Goal: Task Accomplishment & Management: Manage account settings

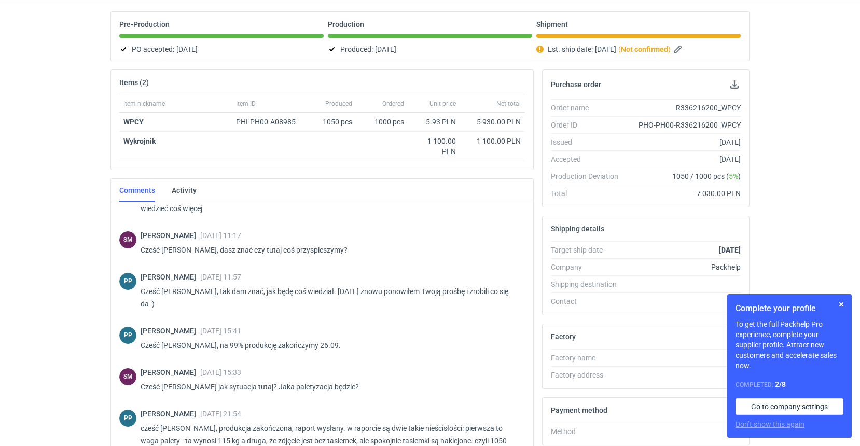
scroll to position [679, 0]
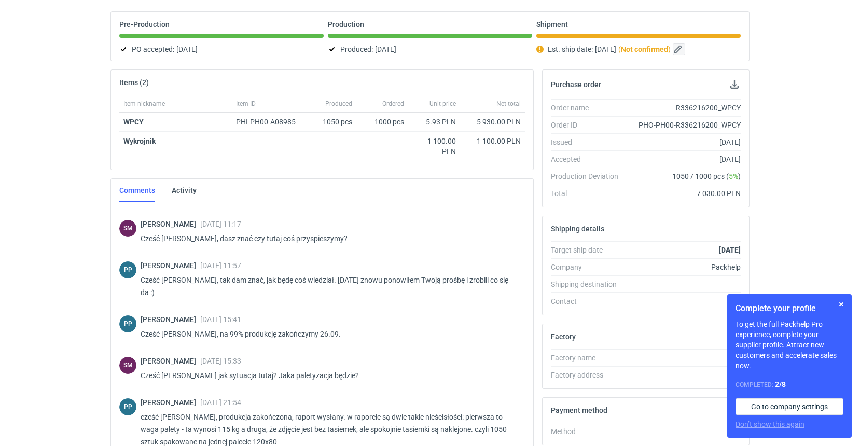
click at [685, 50] on button "button" at bounding box center [679, 49] width 12 height 12
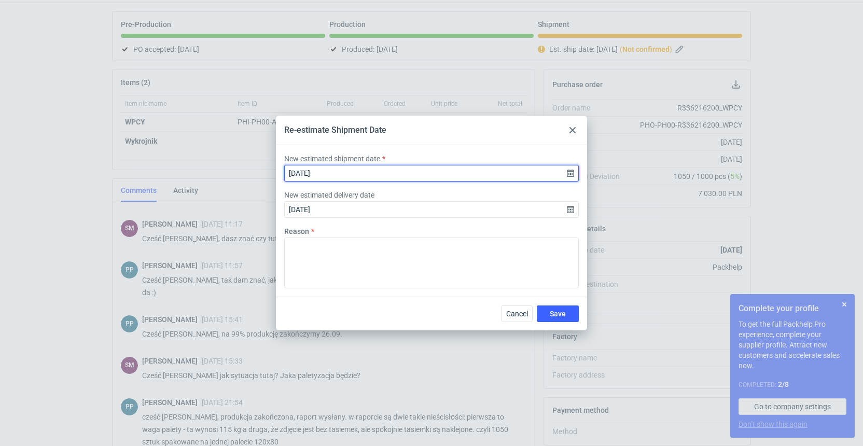
click at [570, 174] on input "[DATE]" at bounding box center [431, 173] width 295 height 17
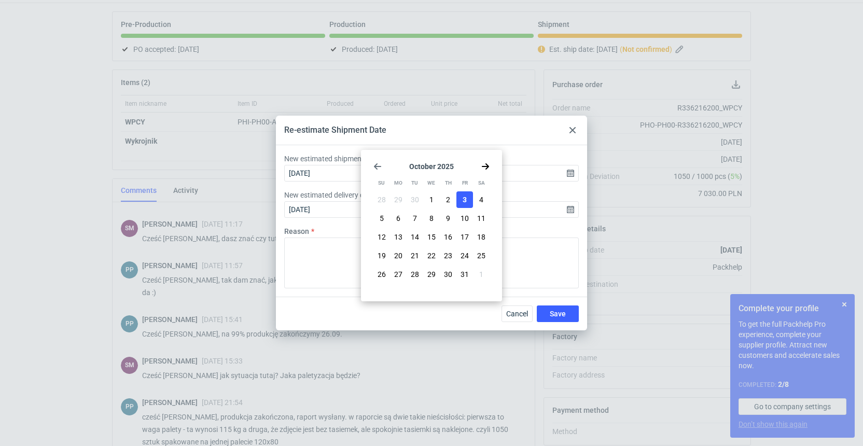
click at [378, 164] on icon "Go back 1 month" at bounding box center [377, 166] width 8 height 8
click at [466, 256] on span "26" at bounding box center [464, 255] width 8 height 10
type input "[DATE]"
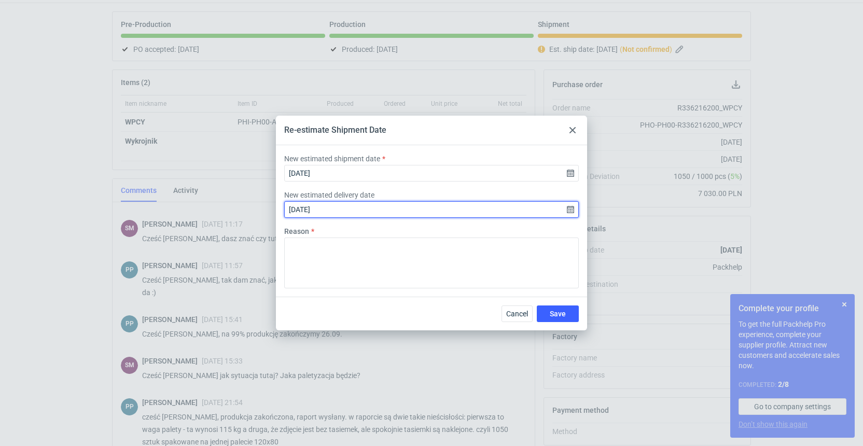
click at [572, 209] on input "[DATE]" at bounding box center [431, 209] width 295 height 17
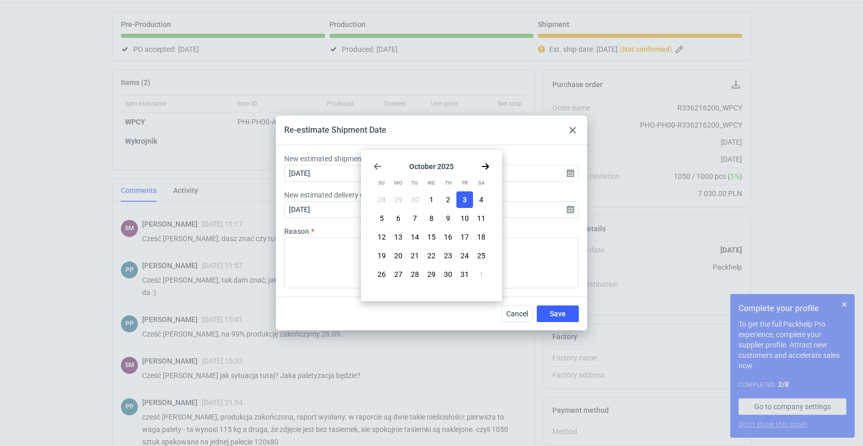
click at [374, 163] on icon "Go back 1 month" at bounding box center [377, 166] width 8 height 8
click at [465, 258] on span "26" at bounding box center [464, 255] width 8 height 10
type input "[DATE]"
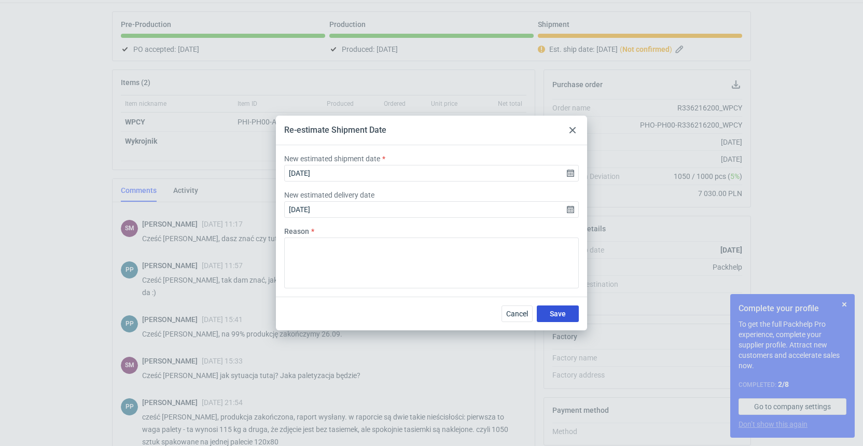
click at [565, 316] on span "Save" at bounding box center [558, 313] width 16 height 7
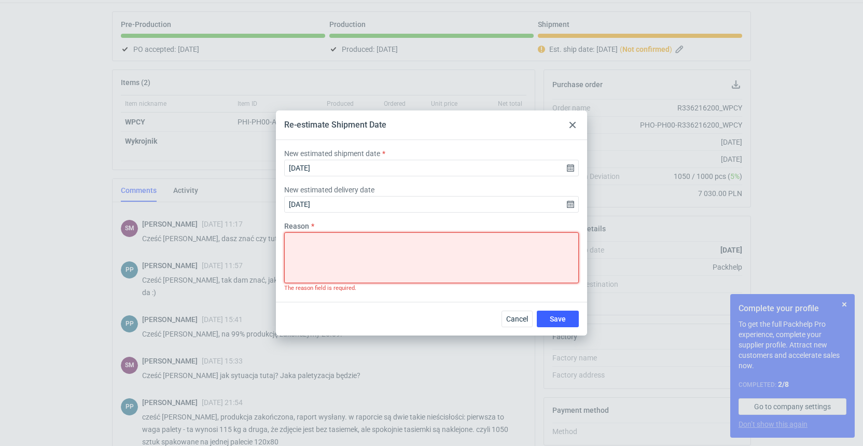
click at [314, 245] on textarea "Reason" at bounding box center [431, 257] width 295 height 51
type textarea "produkcję zakończono i wydano wcześniej niż planowano :)"
click at [555, 322] on span "Save" at bounding box center [558, 318] width 16 height 7
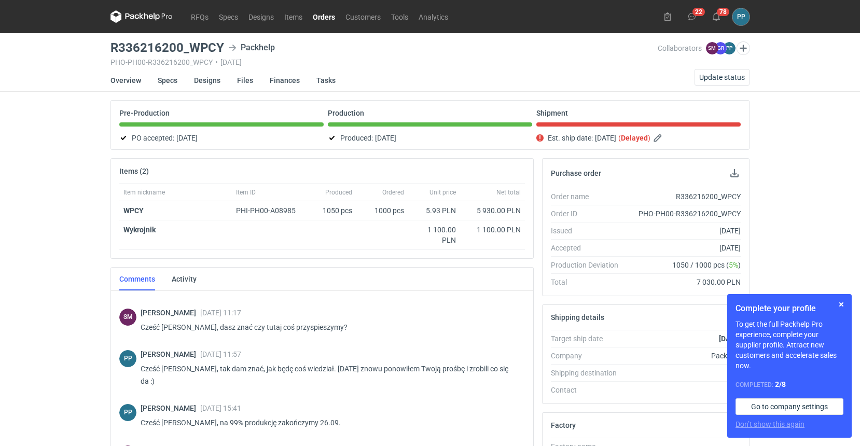
scroll to position [0, 1]
click at [665, 136] on button "button" at bounding box center [658, 138] width 12 height 12
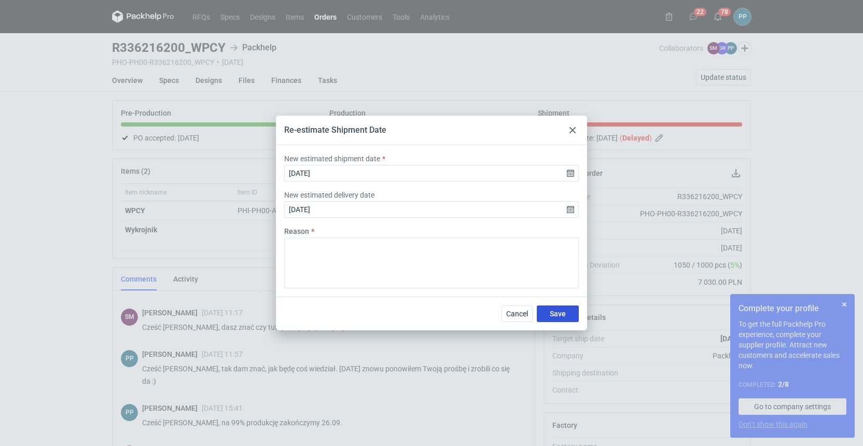
click at [568, 313] on button "Save" at bounding box center [558, 313] width 42 height 17
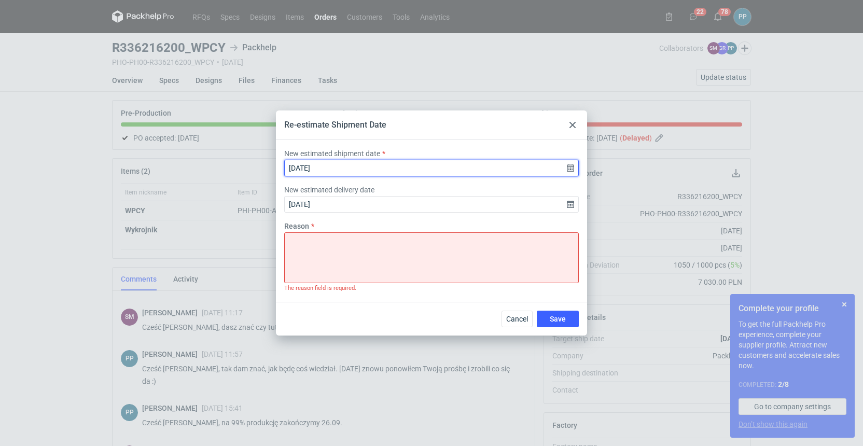
click at [570, 170] on input "[DATE]" at bounding box center [431, 168] width 295 height 17
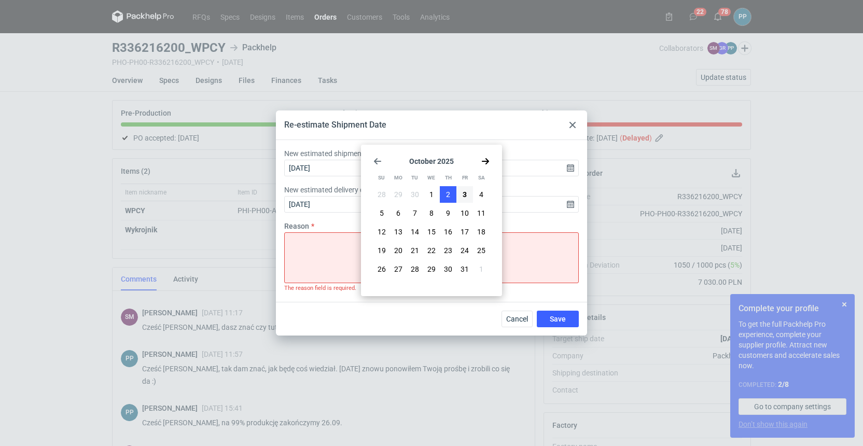
click at [451, 195] on button "2" at bounding box center [448, 194] width 17 height 17
type input "[DATE]"
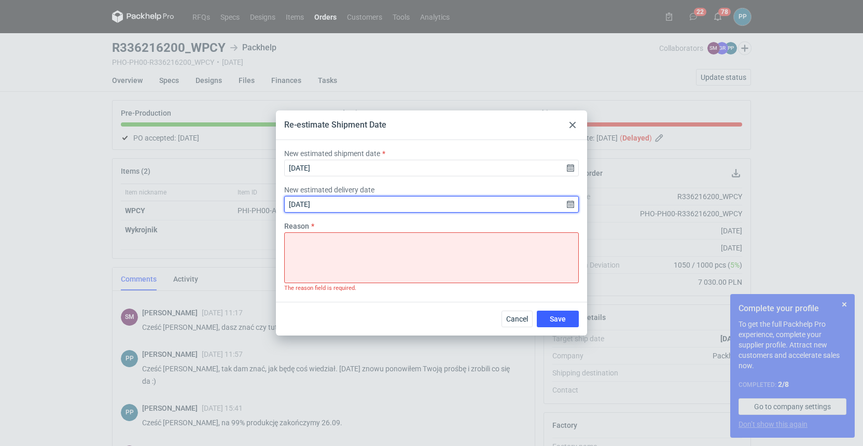
drag, startPoint x: 569, startPoint y: 202, endPoint x: 550, endPoint y: 204, distance: 19.3
click at [569, 202] on input "[DATE]" at bounding box center [431, 204] width 295 height 17
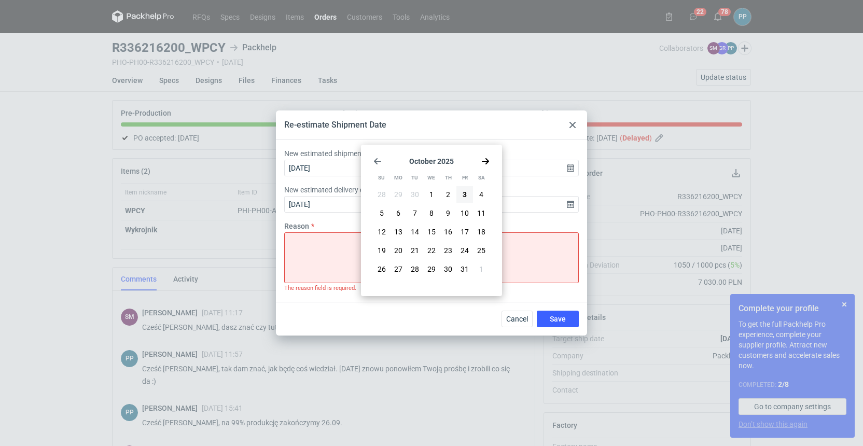
click at [445, 194] on button "2" at bounding box center [448, 194] width 17 height 17
type input "[DATE]"
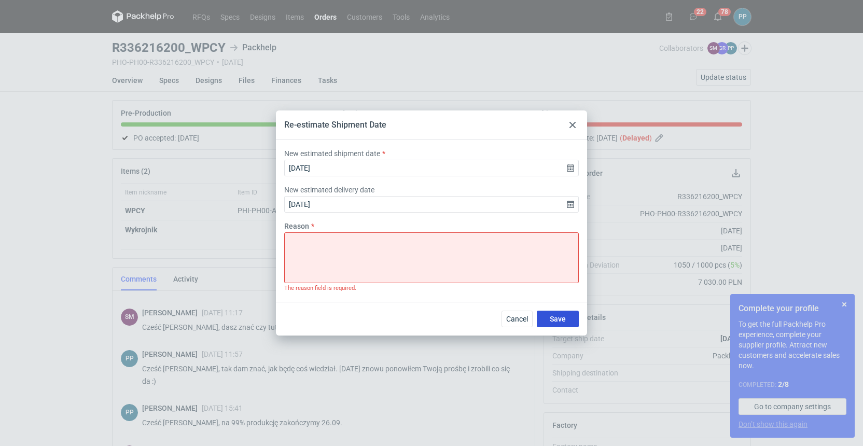
click at [551, 316] on span "Save" at bounding box center [558, 318] width 16 height 7
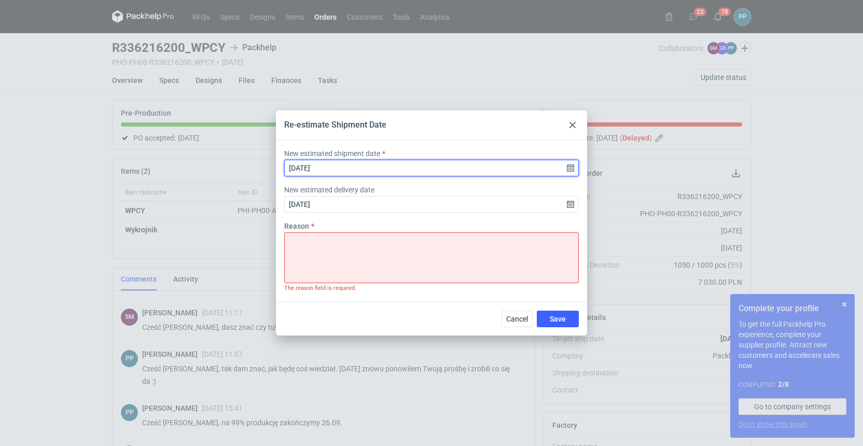
click at [569, 171] on input "[DATE]" at bounding box center [431, 168] width 295 height 17
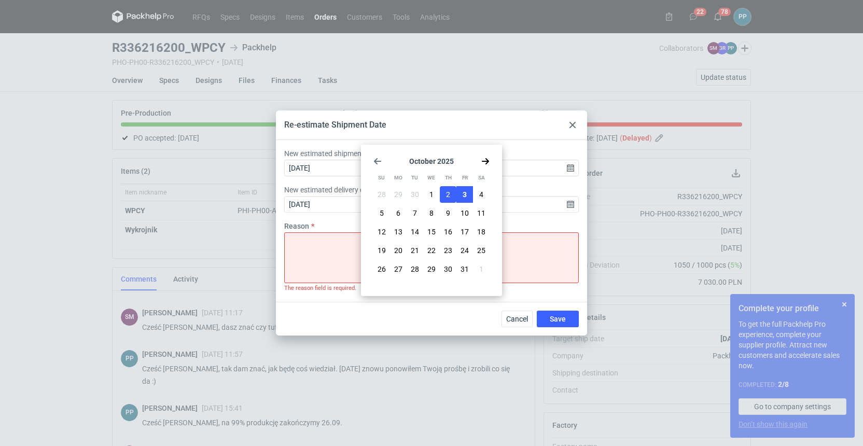
click at [463, 193] on span "3" at bounding box center [465, 194] width 4 height 10
type input "[DATE]"
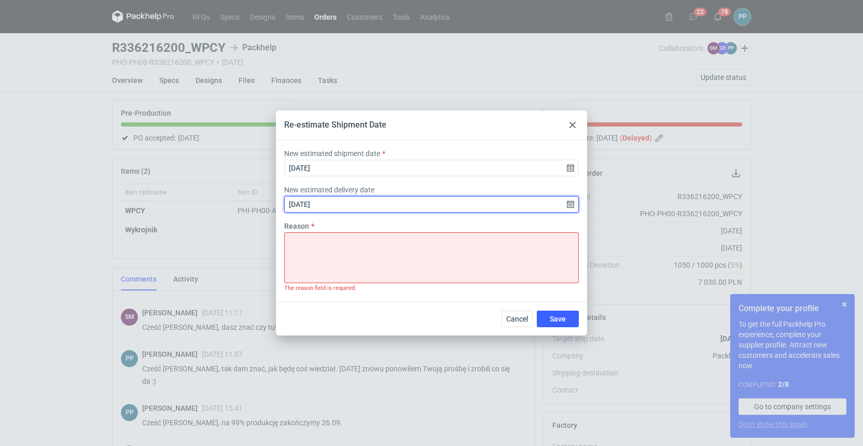
drag, startPoint x: 572, startPoint y: 201, endPoint x: 516, endPoint y: 207, distance: 56.3
click at [571, 201] on input "[DATE]" at bounding box center [431, 204] width 295 height 17
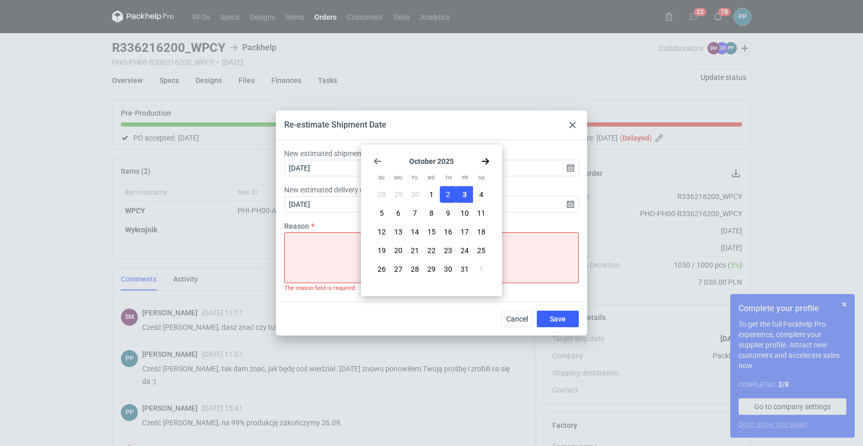
click at [463, 197] on span "3" at bounding box center [465, 194] width 4 height 10
type input "[DATE]"
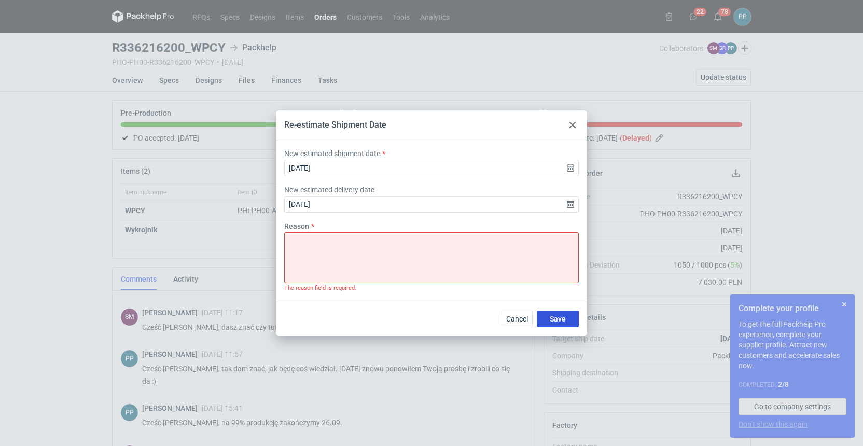
click at [553, 318] on span "Save" at bounding box center [558, 318] width 16 height 7
click at [570, 124] on icon at bounding box center [572, 125] width 6 height 6
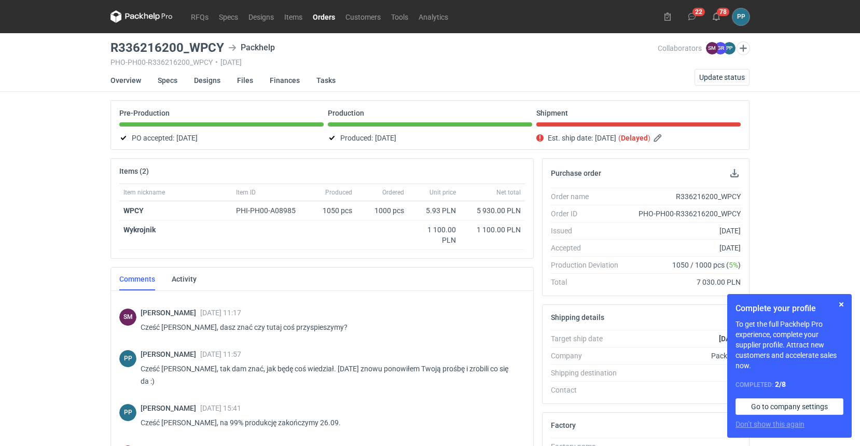
scroll to position [0, 2]
click at [731, 79] on span "Update status" at bounding box center [722, 77] width 46 height 7
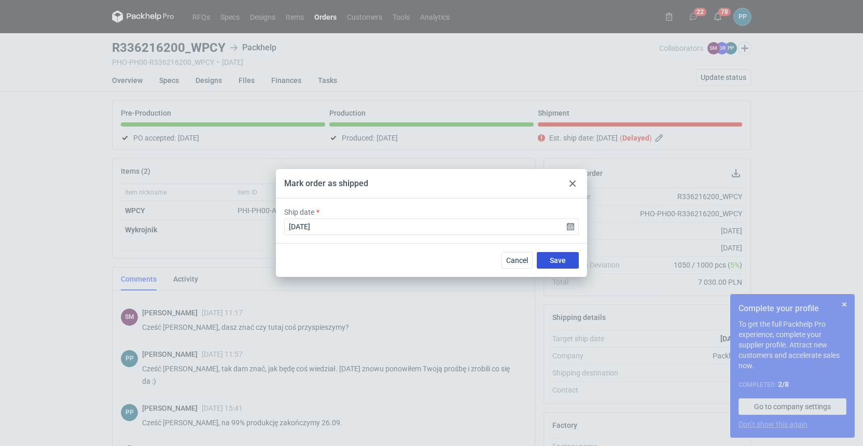
click at [553, 260] on span "Save" at bounding box center [558, 260] width 16 height 7
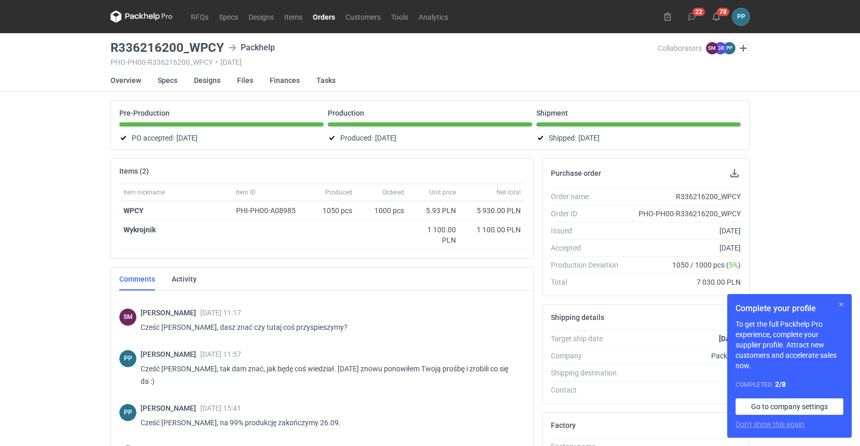
click at [842, 305] on button "button" at bounding box center [841, 304] width 12 height 12
